Goal: Communication & Community: Participate in discussion

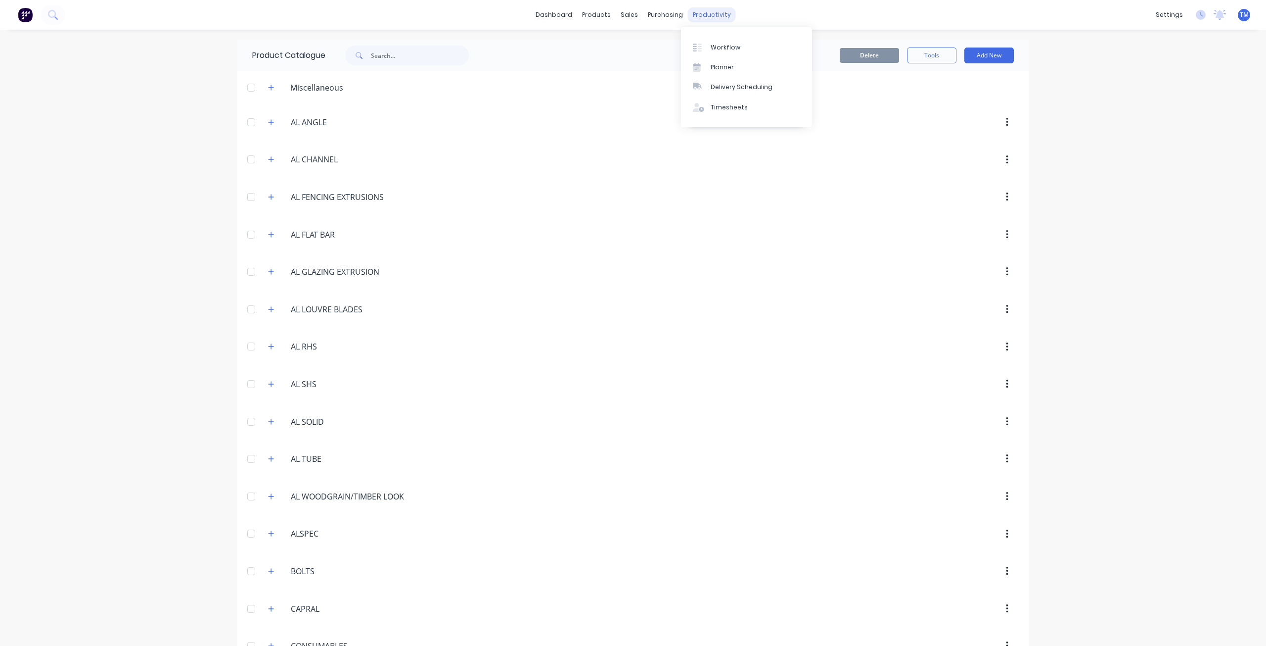
click at [721, 14] on div "productivity" at bounding box center [712, 14] width 48 height 15
click at [724, 43] on div "Workflow" at bounding box center [726, 47] width 30 height 9
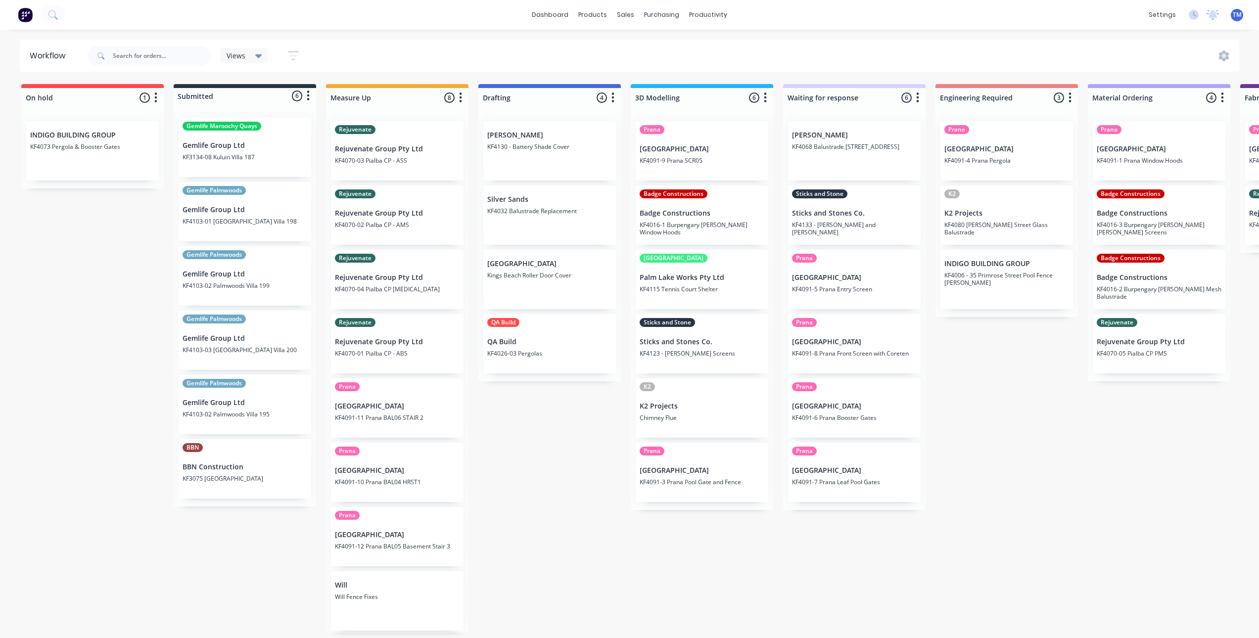
click at [692, 165] on div "Prana Timit Building KF4091-9 Prana SCR05" at bounding box center [702, 150] width 133 height 59
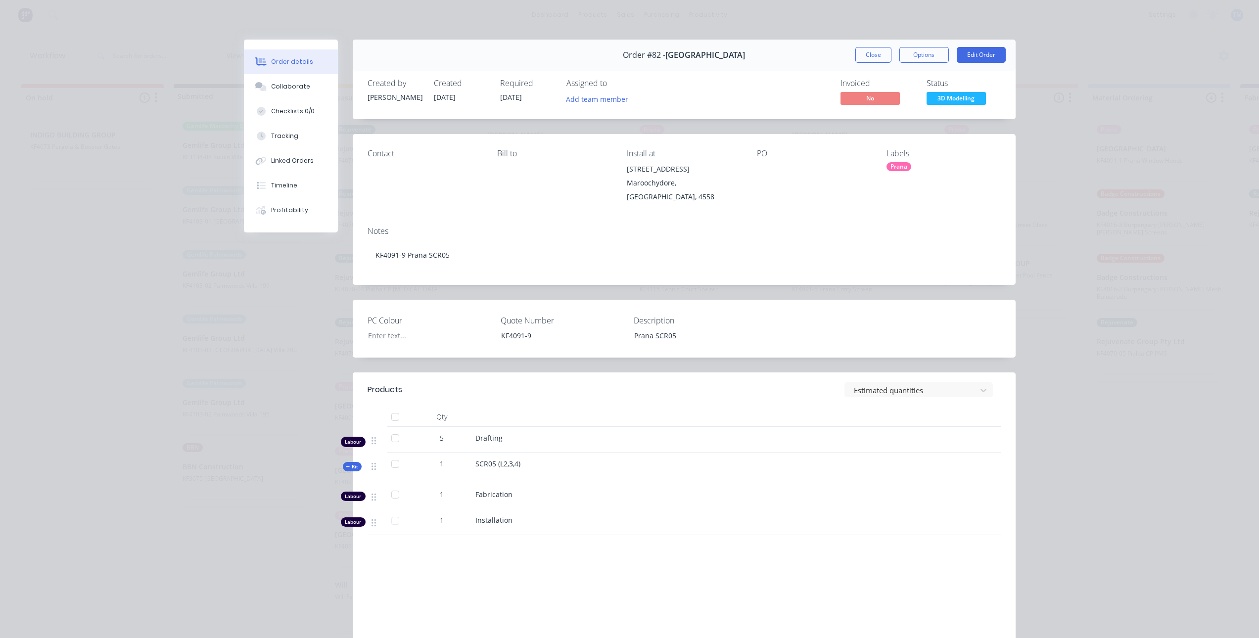
click at [1044, 32] on div "Order details Collaborate Checklists 0/0 Tracking Linked Orders Timeline Profit…" at bounding box center [629, 319] width 1259 height 638
click at [1055, 130] on div "Order details Collaborate Checklists 0/0 Tracking Linked Orders Timeline Profit…" at bounding box center [629, 319] width 1259 height 638
click at [207, 378] on div "Order details Collaborate Checklists 0/0 Tracking Linked Orders Timeline Profit…" at bounding box center [629, 319] width 1259 height 638
click at [145, 397] on div "Order details Collaborate Checklists 0/0 Tracking Linked Orders Timeline Profit…" at bounding box center [629, 319] width 1259 height 638
click at [1059, 52] on div "Order details Collaborate Checklists 0/0 Tracking Linked Orders Timeline Profit…" at bounding box center [629, 319] width 1259 height 638
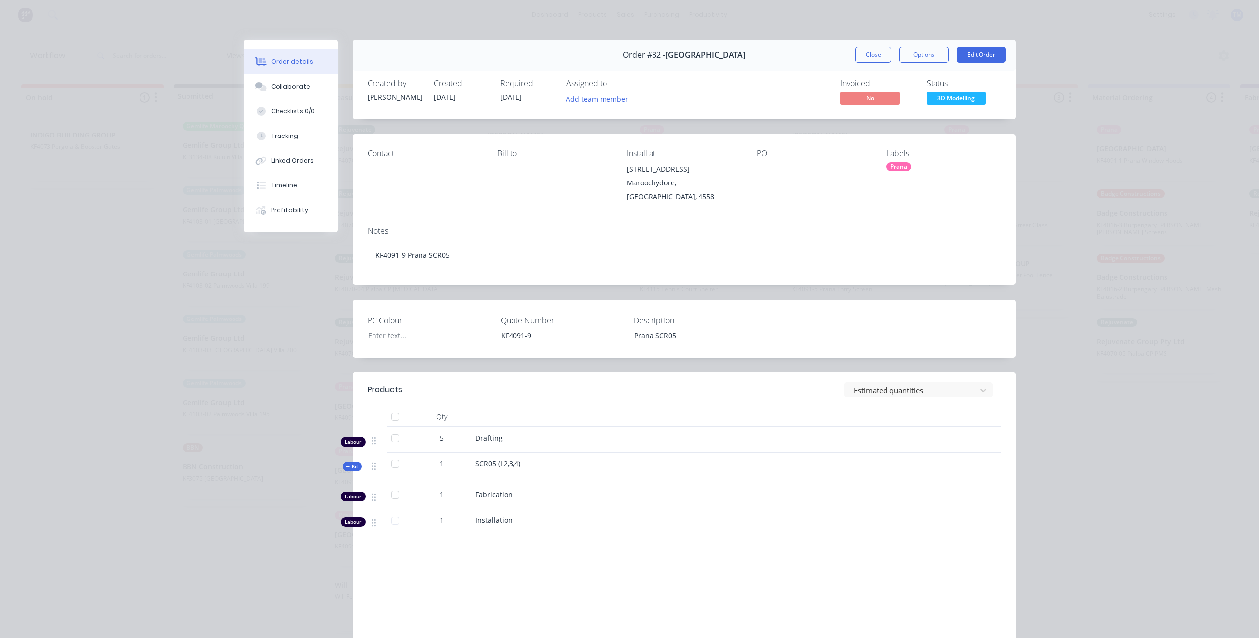
click at [1240, 17] on div "Order details Collaborate Checklists 0/0 Tracking Linked Orders Timeline Profit…" at bounding box center [629, 319] width 1259 height 638
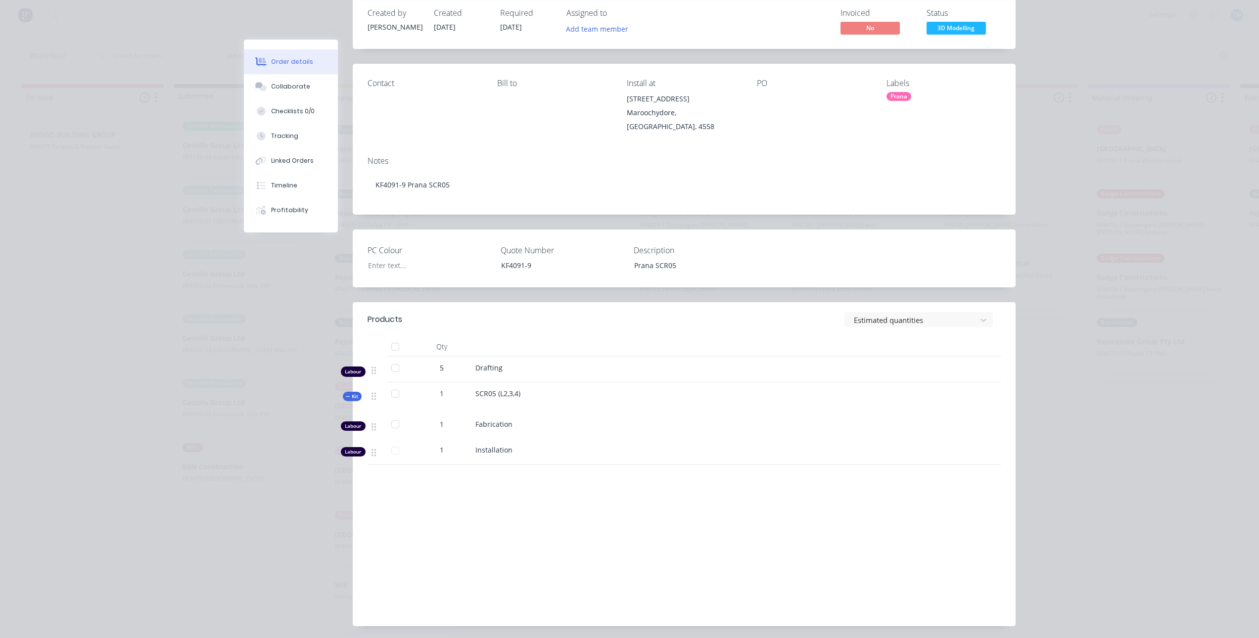
scroll to position [94, 0]
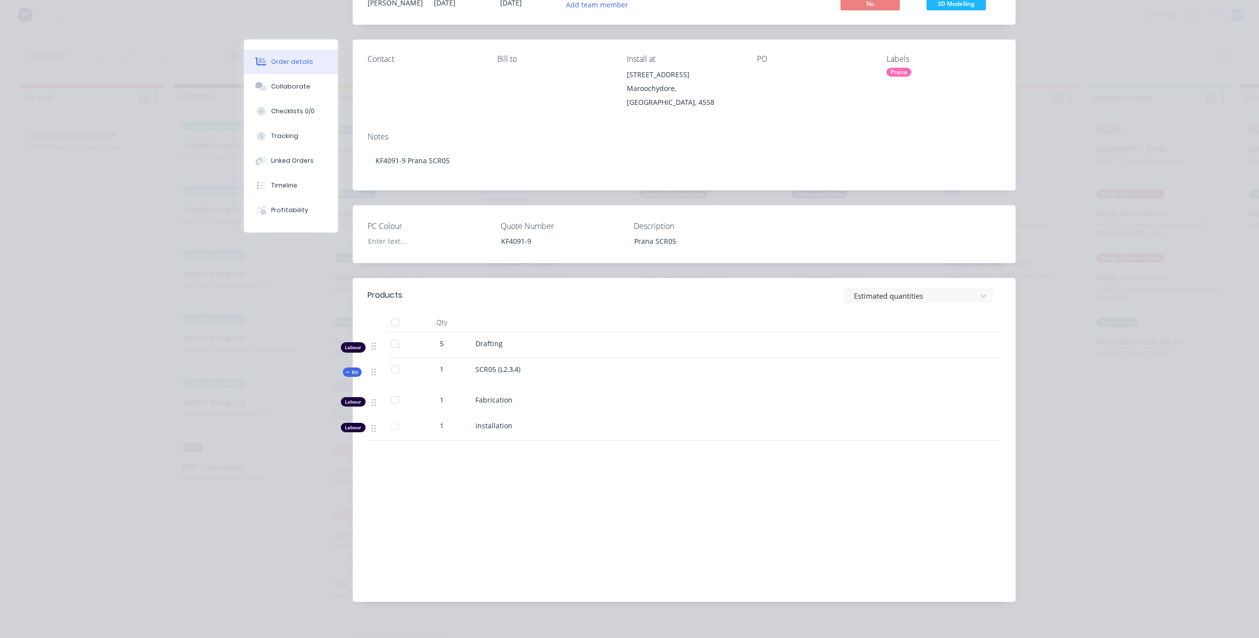
drag, startPoint x: 209, startPoint y: 399, endPoint x: 232, endPoint y: 457, distance: 62.2
click at [209, 399] on div "Order details Collaborate Checklists 0/0 Tracking Linked Orders Timeline Profit…" at bounding box center [629, 319] width 1259 height 638
click at [268, 533] on div "Order #82 - Timit Building Close Options Edit Order Created by [PERSON_NAME] Cr…" at bounding box center [630, 281] width 772 height 672
drag, startPoint x: 283, startPoint y: 517, endPoint x: 294, endPoint y: 443, distance: 75.5
click at [287, 504] on div "Order #82 - Timit Building Close Options Edit Order Created by [PERSON_NAME] Cr…" at bounding box center [630, 281] width 772 height 672
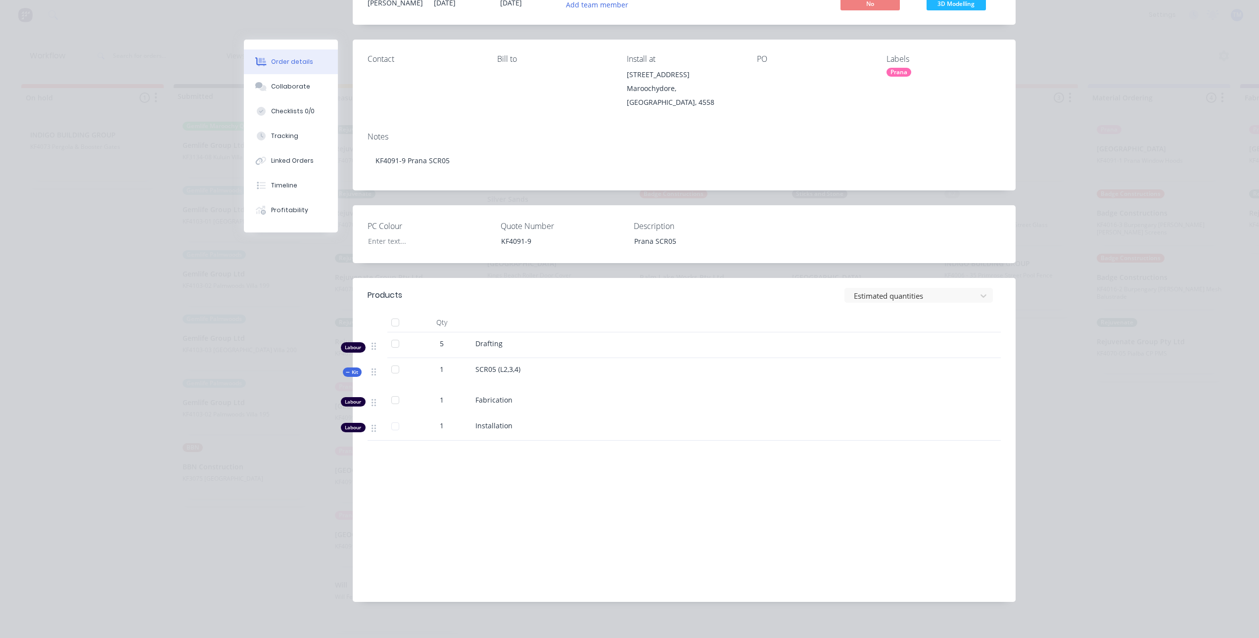
click at [60, 269] on div "Order details Collaborate Checklists 0/0 Tracking Linked Orders Timeline Profit…" at bounding box center [629, 319] width 1259 height 638
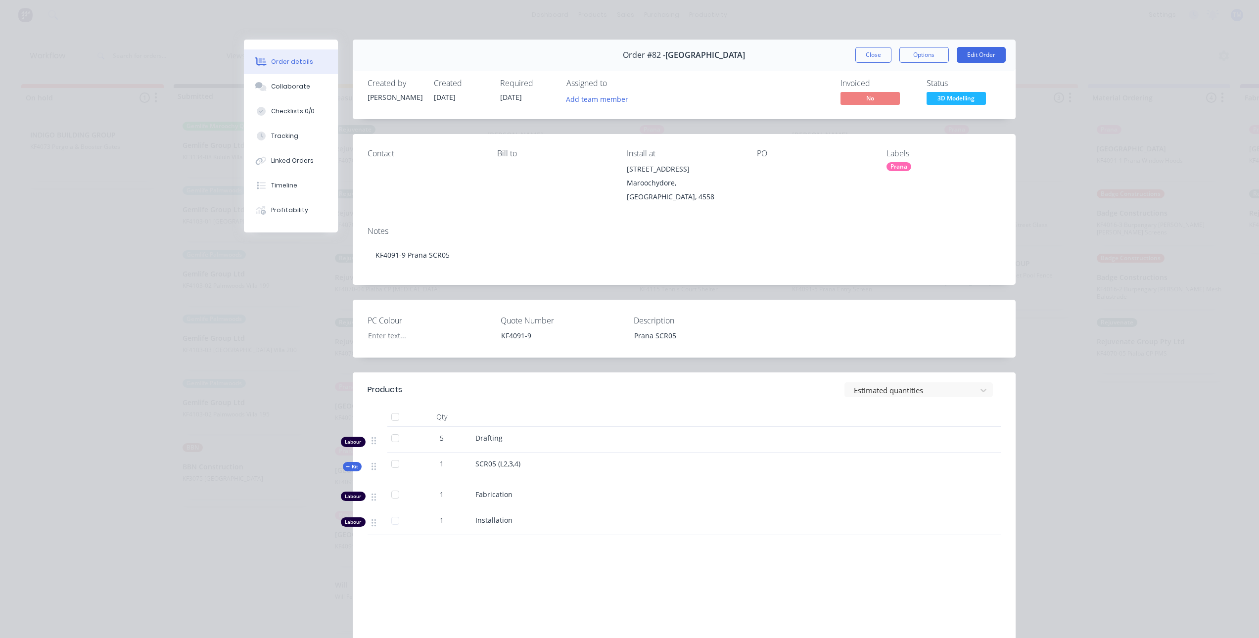
click at [1003, 203] on div "Contact Bill to Install at [STREET_ADDRESS] PO Labels Prana" at bounding box center [684, 176] width 663 height 85
click at [1061, 138] on div "Order details Collaborate Checklists 0/0 Tracking Linked Orders Timeline Profit…" at bounding box center [629, 319] width 1259 height 638
click at [1043, 26] on div "Order details Collaborate Checklists 0/0 Tracking Linked Orders Timeline Profit…" at bounding box center [629, 319] width 1259 height 638
click at [859, 55] on button "Close" at bounding box center [873, 55] width 36 height 16
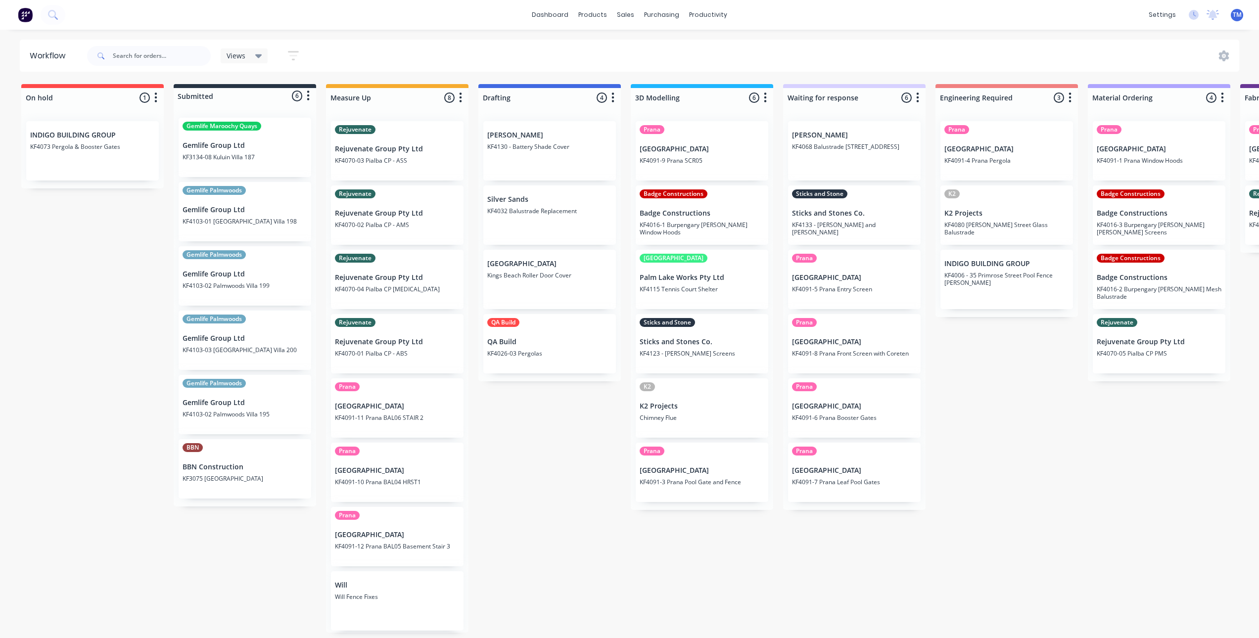
click at [675, 350] on p "KF4123 - [PERSON_NAME] Screens" at bounding box center [702, 353] width 125 height 7
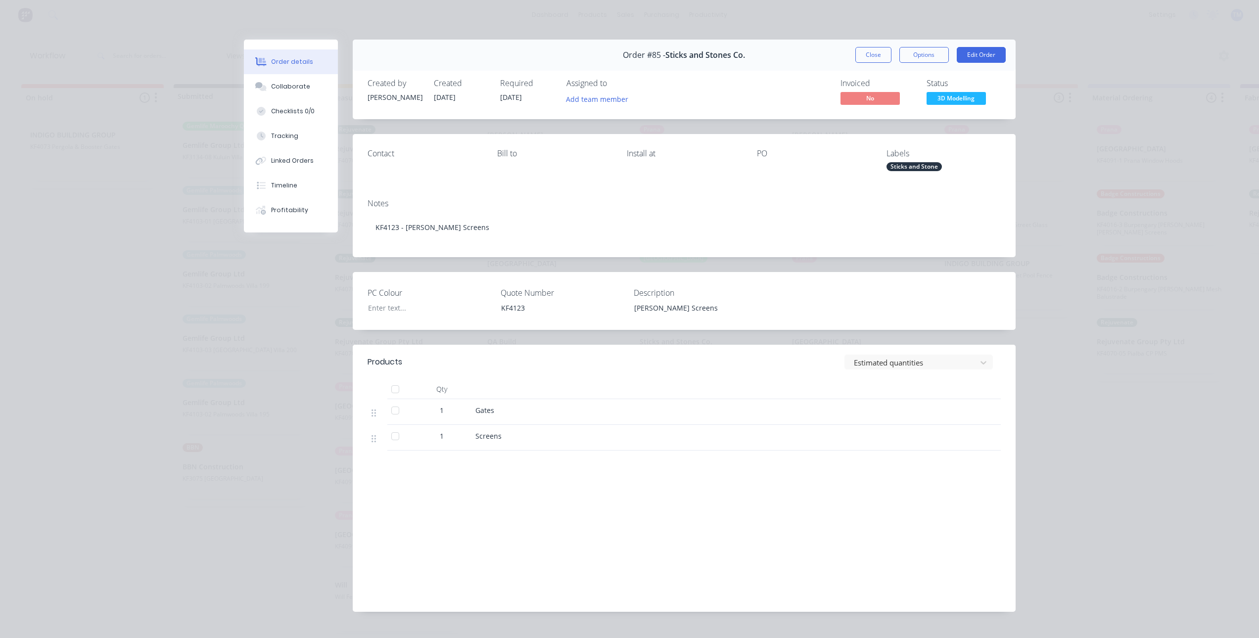
click at [159, 378] on div "Order details Collaborate Checklists 0/0 Tracking Linked Orders Timeline Profit…" at bounding box center [629, 319] width 1259 height 638
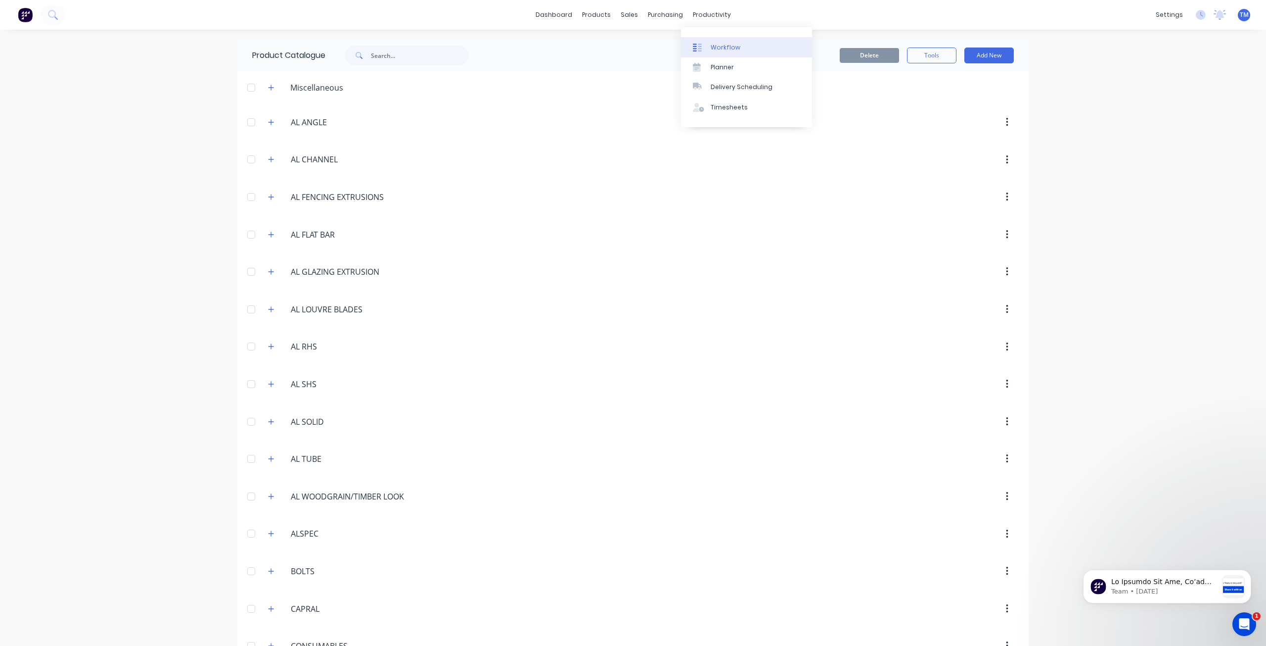
click at [711, 49] on div "Workflow" at bounding box center [726, 47] width 30 height 9
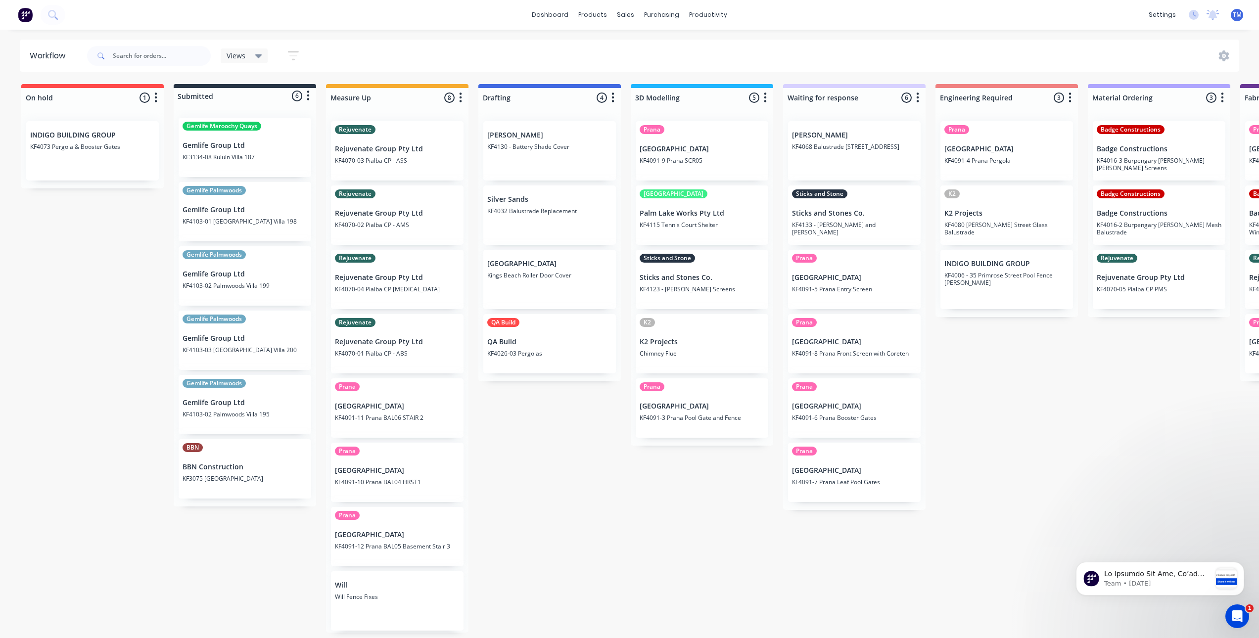
click at [711, 153] on p "[GEOGRAPHIC_DATA]" at bounding box center [702, 149] width 125 height 8
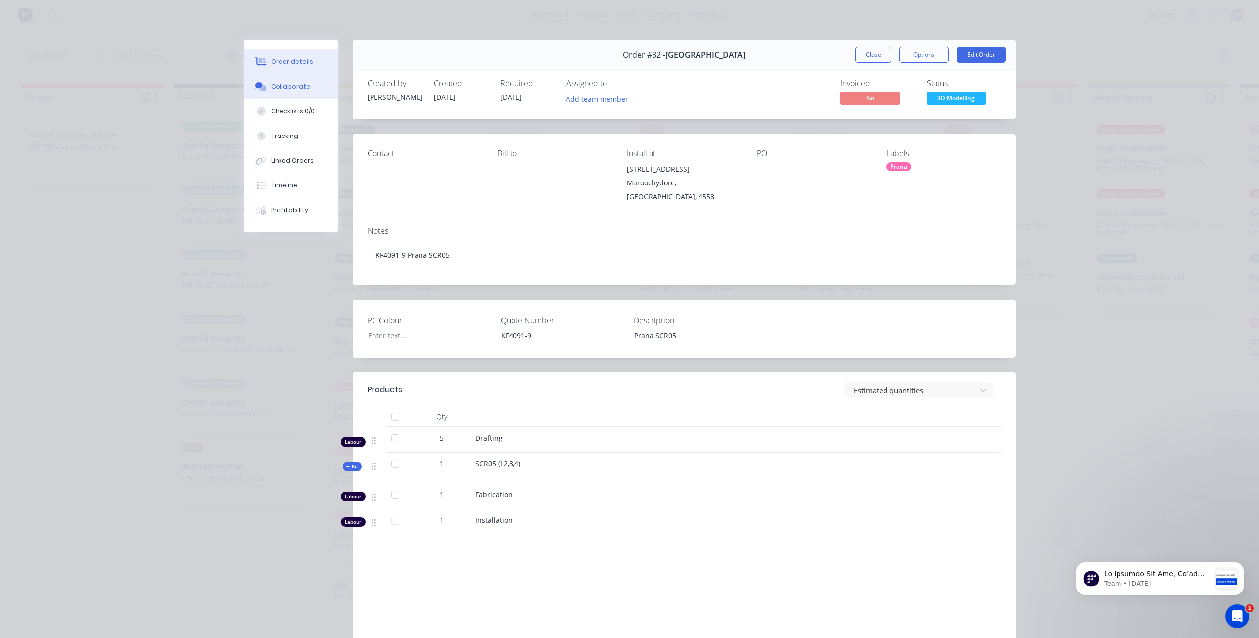
click at [281, 86] on div "Collaborate" at bounding box center [290, 86] width 39 height 9
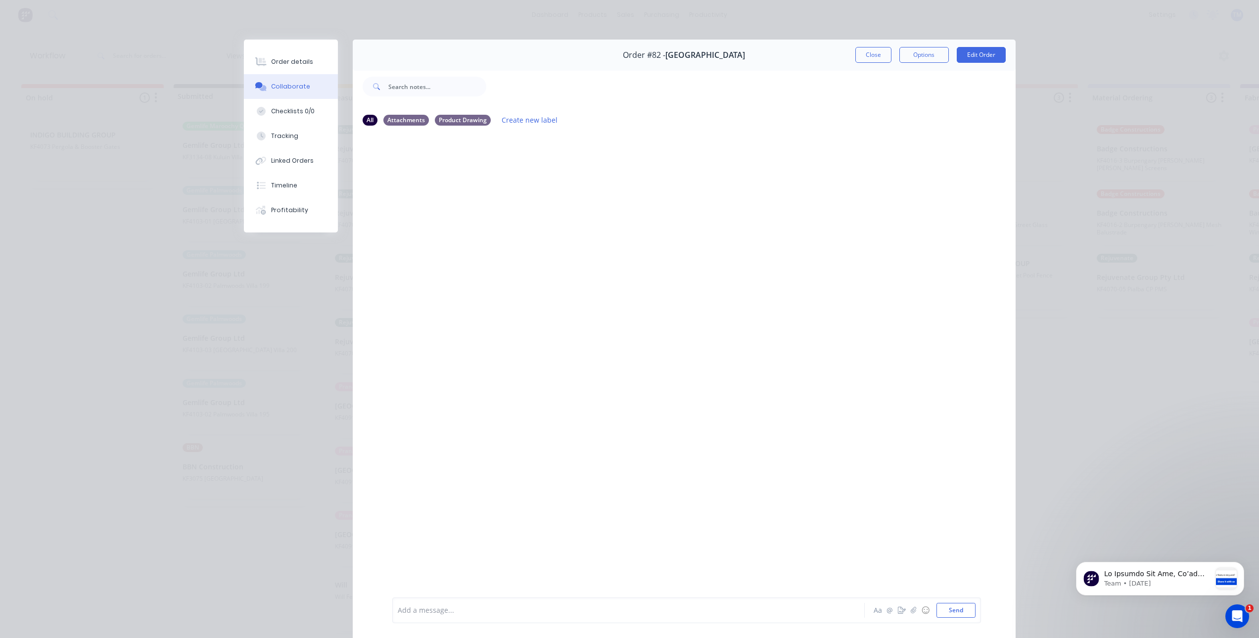
click at [547, 167] on div at bounding box center [684, 365] width 663 height 463
click at [442, 613] on div at bounding box center [614, 610] width 433 height 10
click at [953, 612] on button "Send" at bounding box center [955, 610] width 39 height 15
click at [148, 446] on div "Order details Collaborate Checklists 0/0 Tracking Linked Orders Timeline Profit…" at bounding box center [629, 319] width 1259 height 638
drag, startPoint x: 871, startPoint y: 52, endPoint x: 804, endPoint y: 72, distance: 69.7
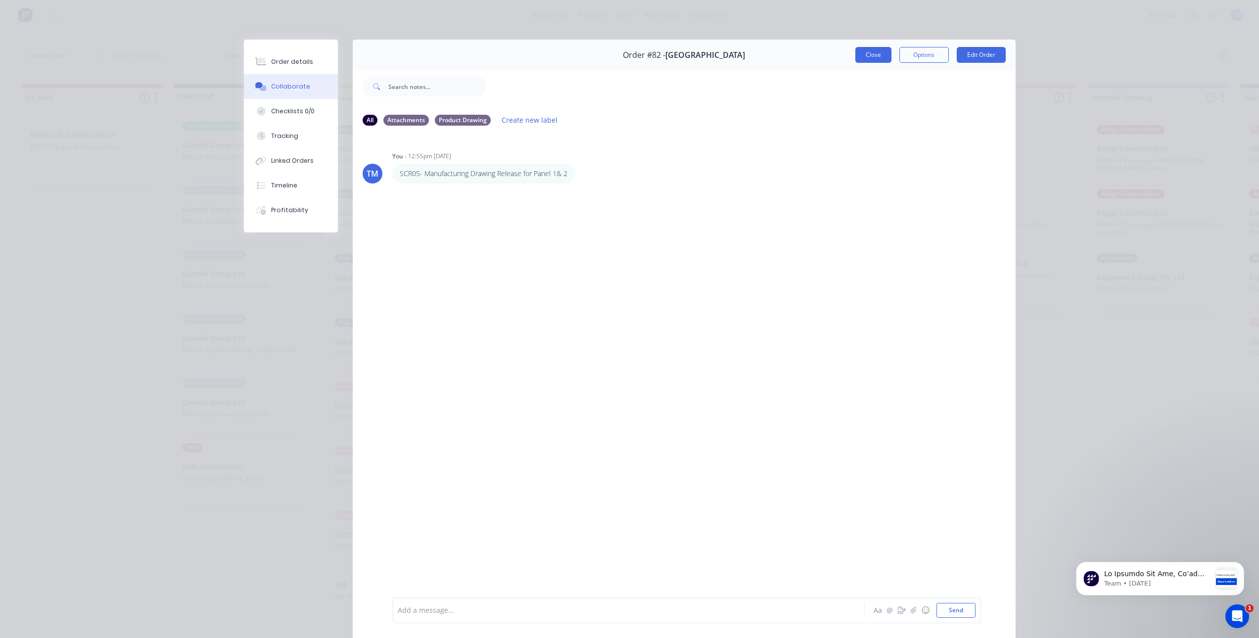
click at [870, 52] on button "Close" at bounding box center [873, 55] width 36 height 16
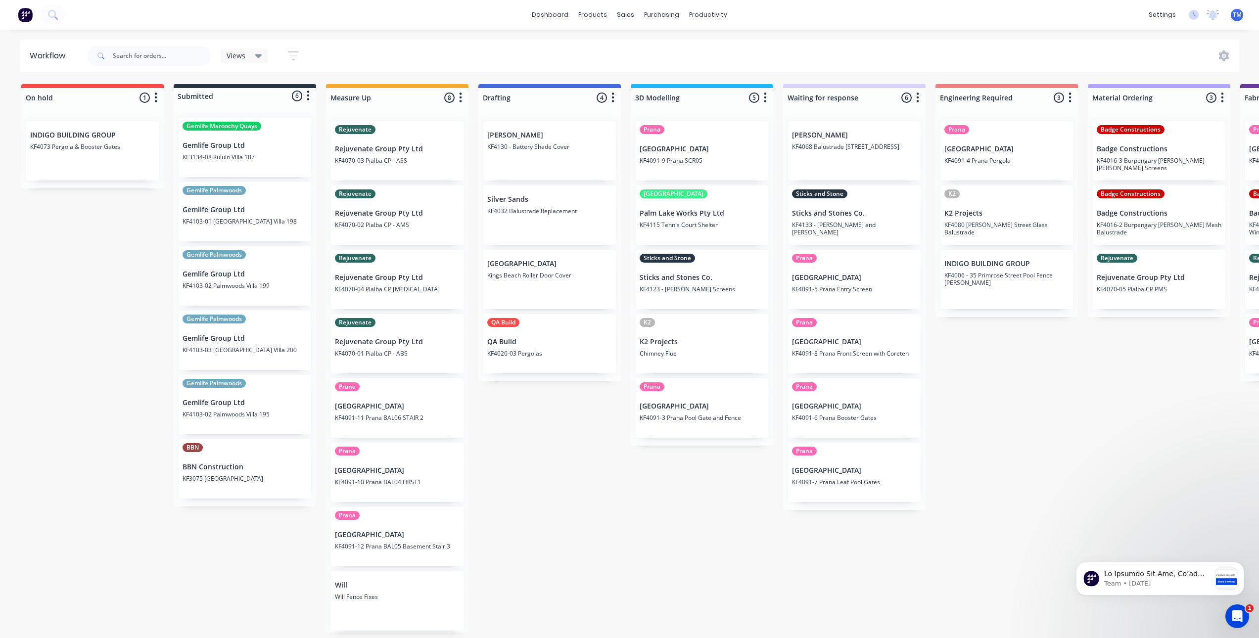
drag, startPoint x: 515, startPoint y: 552, endPoint x: 351, endPoint y: 529, distance: 165.2
click at [515, 552] on div "On hold 1 Status colour #FF4949 hex #FF4949 Save Cancel Notifications Email SMS…" at bounding box center [1176, 358] width 2367 height 549
click at [577, 465] on div "On hold 1 Status colour #FF4949 hex #FF4949 Save Cancel Notifications Email SMS…" at bounding box center [1176, 358] width 2367 height 549
click at [572, 524] on div "On hold 1 Status colour #FF4949 hex #FF4949 Save Cancel Notifications Email SMS…" at bounding box center [1176, 358] width 2367 height 549
drag, startPoint x: 560, startPoint y: 546, endPoint x: 739, endPoint y: 371, distance: 250.1
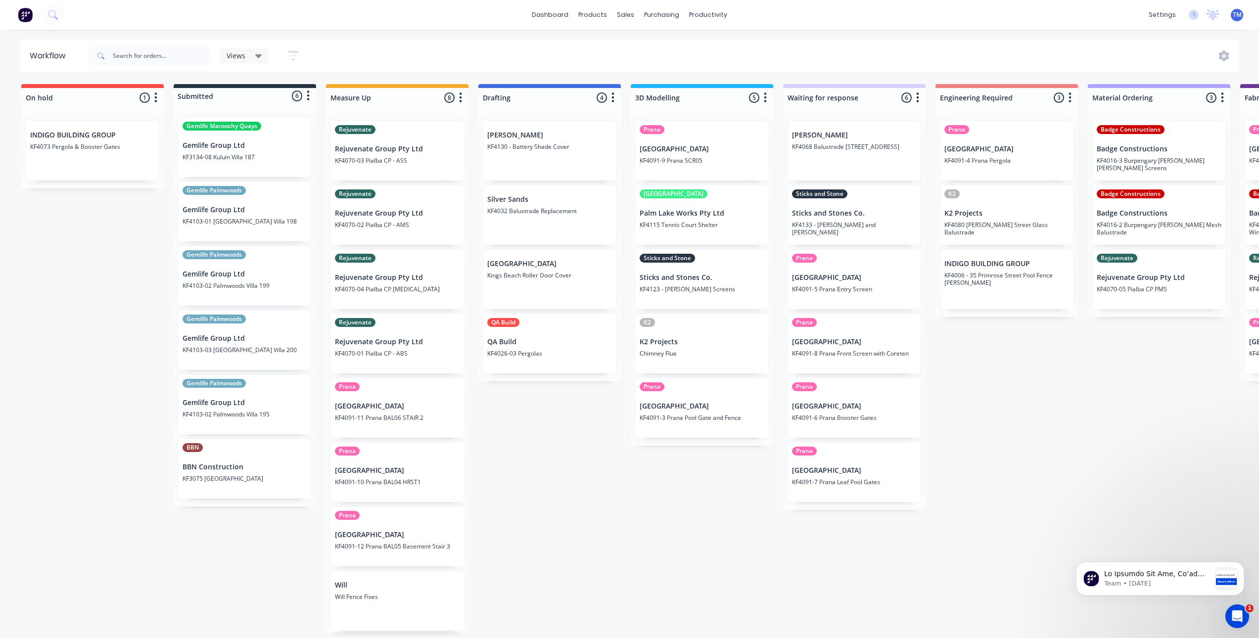
click at [560, 546] on div "On hold 1 Status colour #FF4949 hex #FF4949 Save Cancel Notifications Email SMS…" at bounding box center [1176, 358] width 2367 height 549
